Goal: Find specific page/section: Find specific page/section

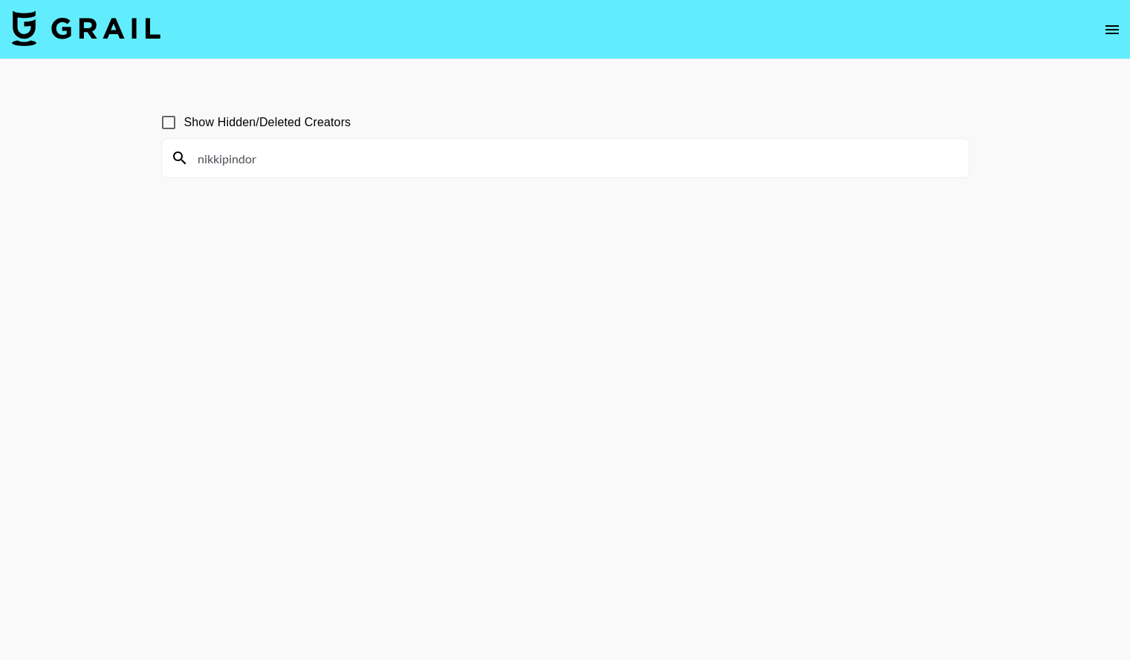
click at [426, 160] on input "nikkipindor" at bounding box center [574, 158] width 771 height 24
type input "n"
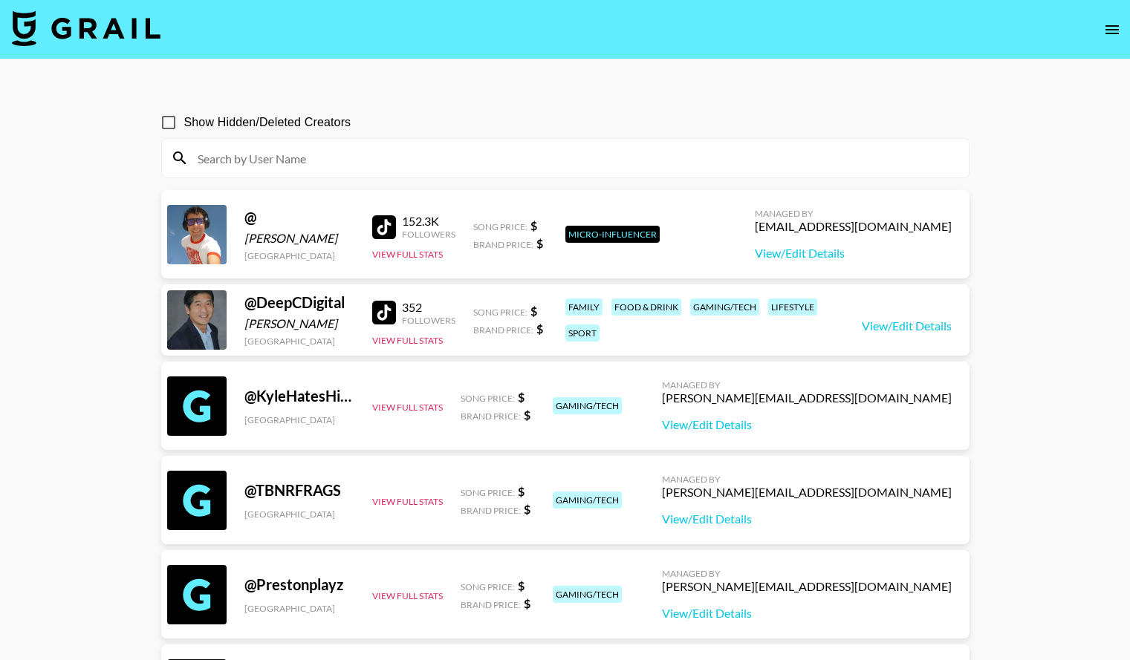
click at [301, 154] on input at bounding box center [574, 158] width 771 height 24
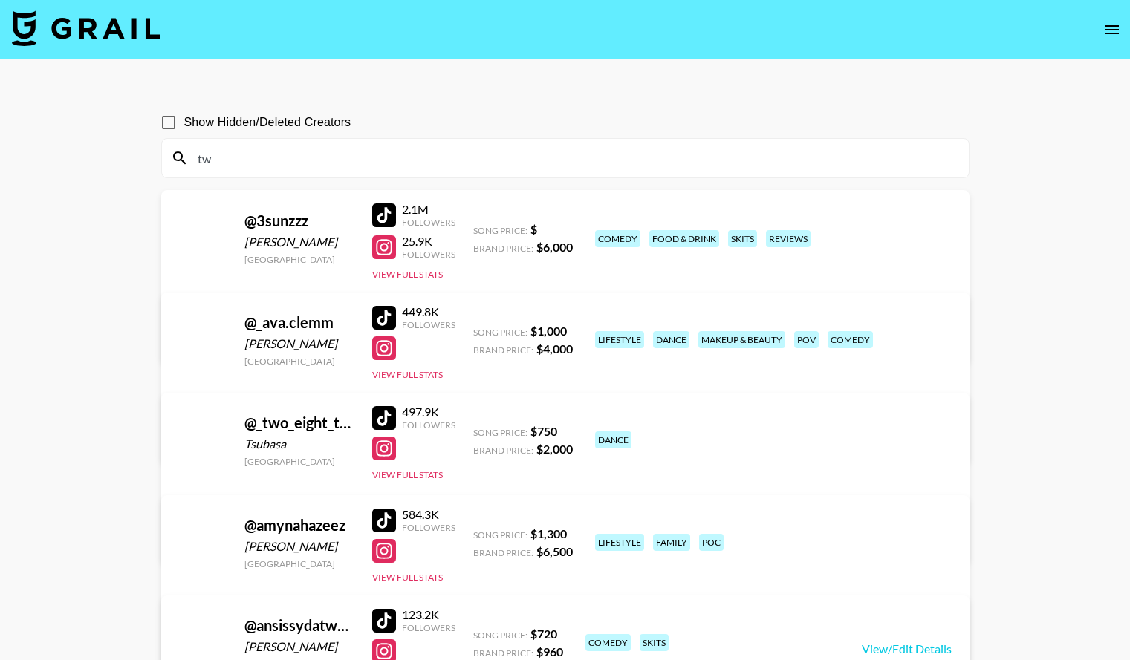
type input "t"
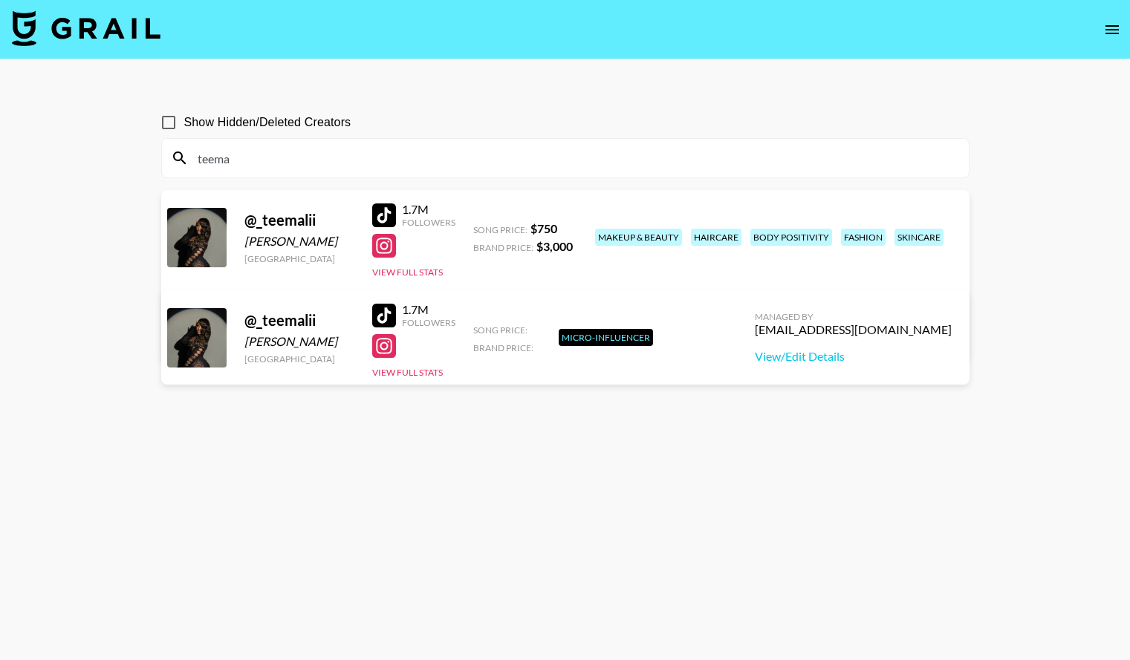
click at [299, 146] on input "teema" at bounding box center [574, 158] width 771 height 24
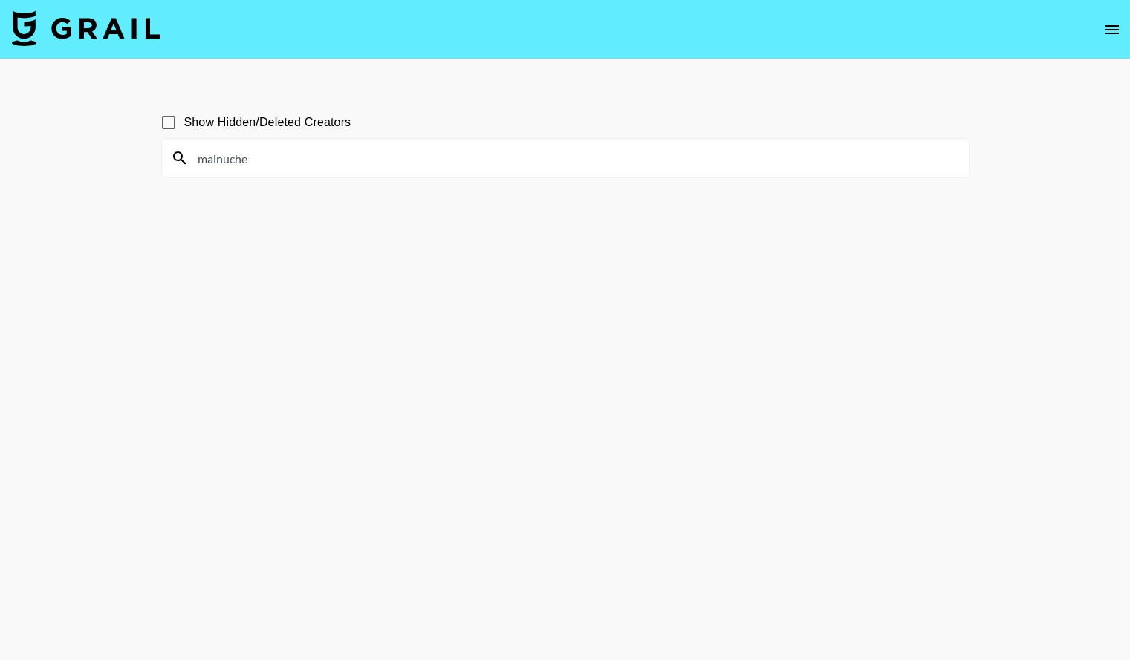
type input "mainuche"
click at [258, 154] on input "mainuche" at bounding box center [574, 158] width 771 height 24
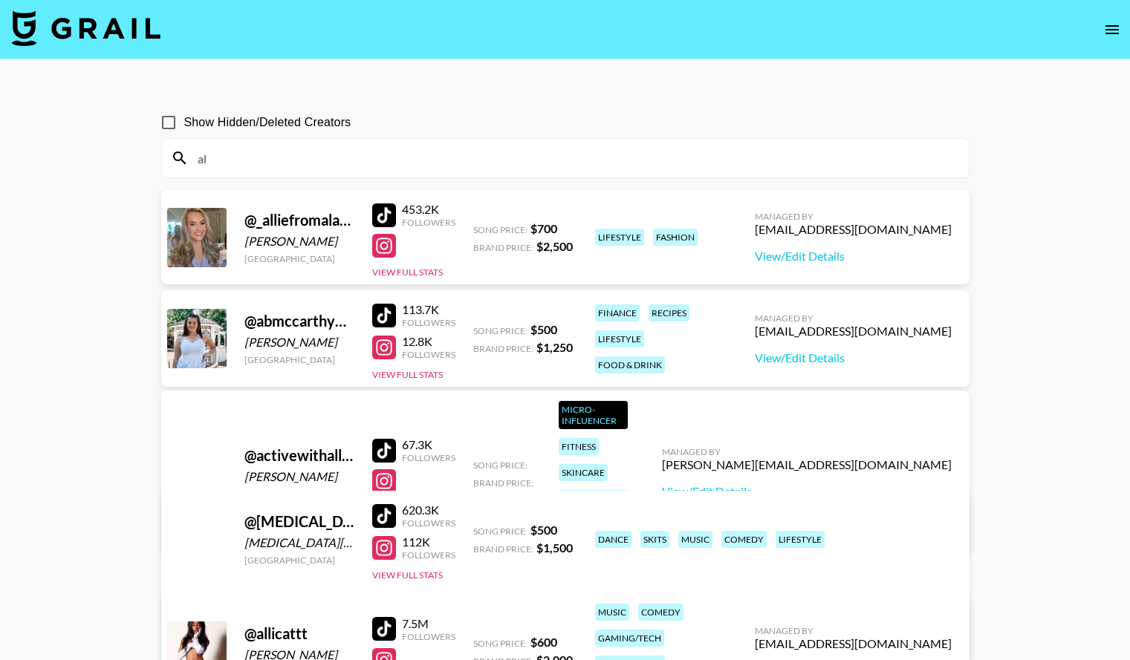
type input "a"
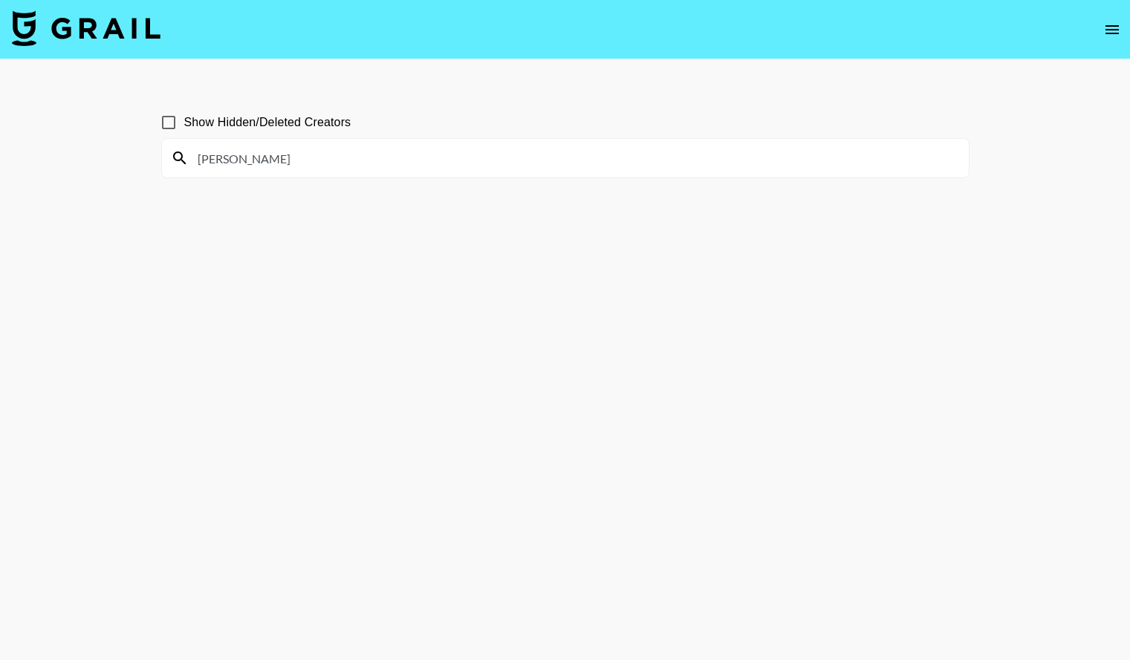
click at [198, 161] on input "[PERSON_NAME]" at bounding box center [574, 158] width 771 height 24
click at [238, 157] on input "_marvella" at bounding box center [574, 158] width 771 height 24
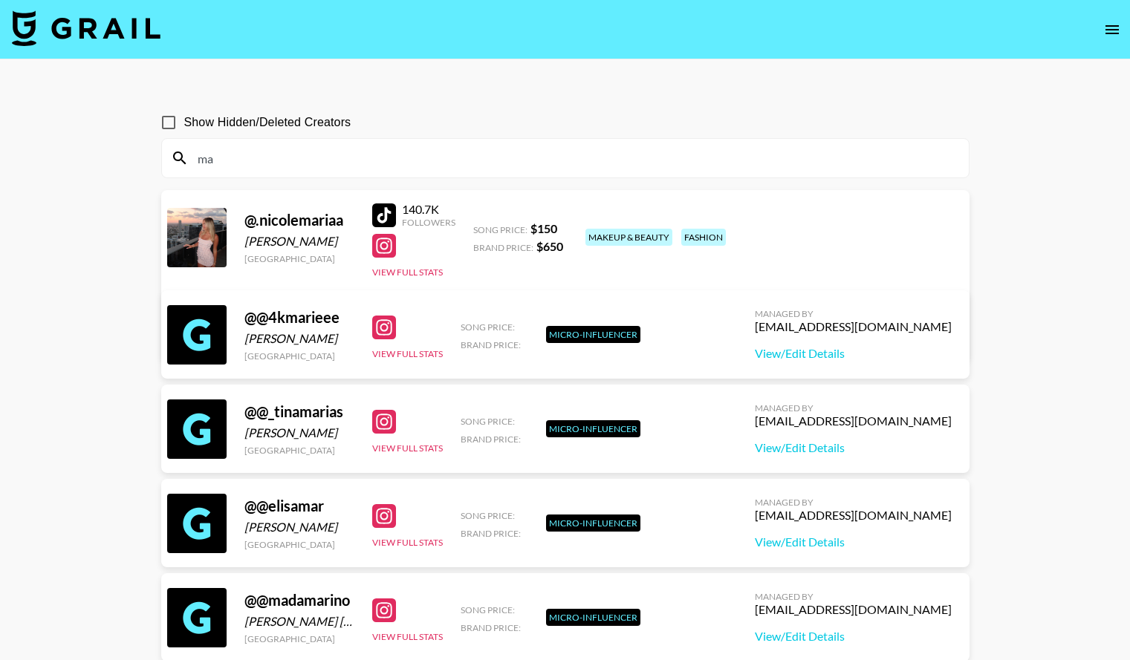
type input "m"
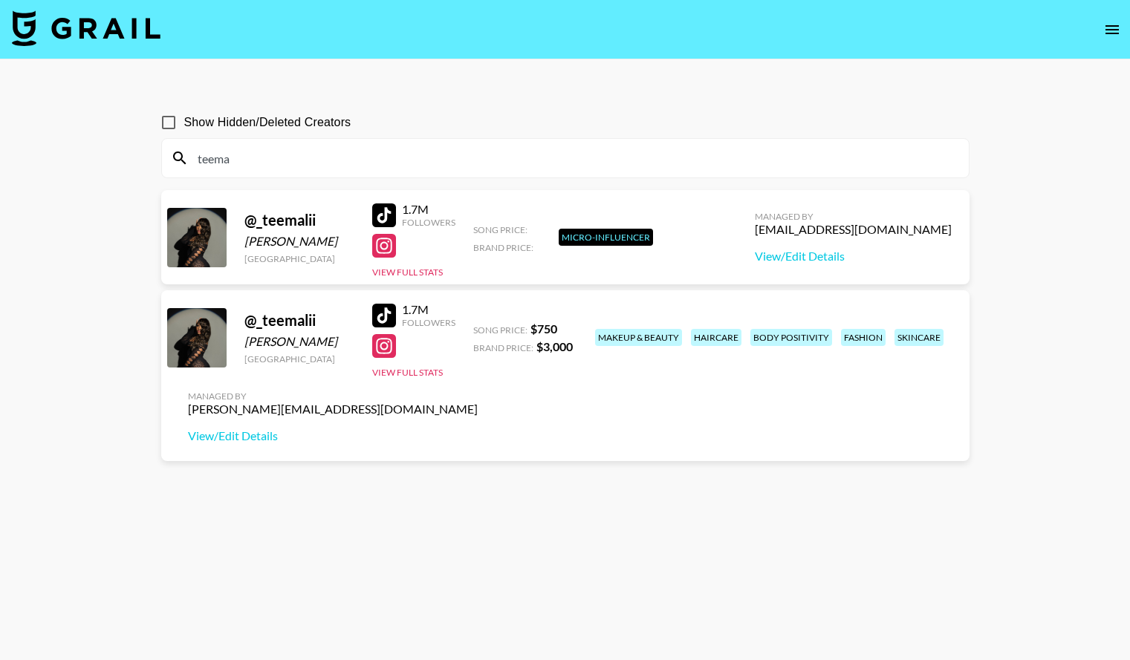
type input "teema"
